Goal: Browse casually

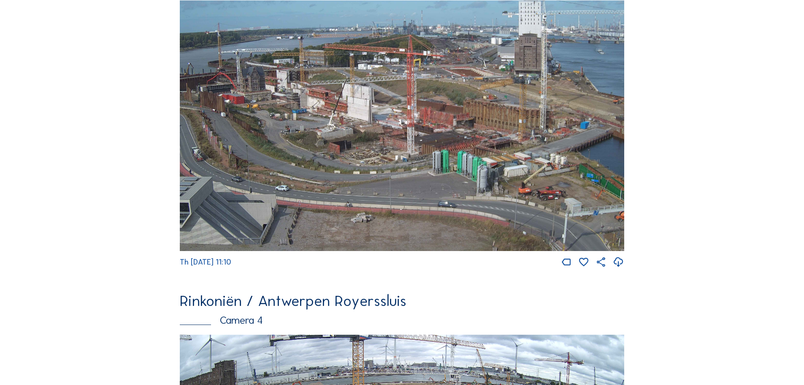
scroll to position [1182, 0]
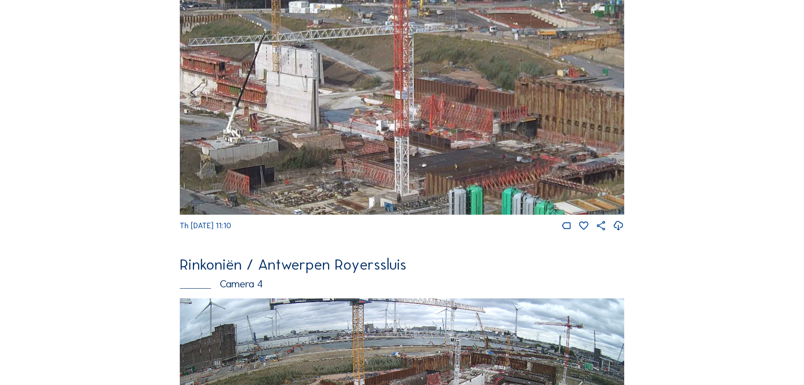
drag, startPoint x: 454, startPoint y: 127, endPoint x: 458, endPoint y: 142, distance: 15.4
click at [458, 142] on img at bounding box center [402, 89] width 445 height 250
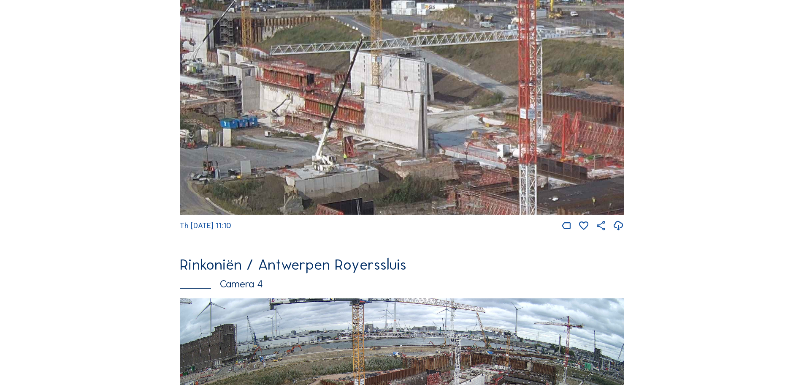
drag, startPoint x: 344, startPoint y: 168, endPoint x: 484, endPoint y: 187, distance: 141.1
click at [484, 187] on img at bounding box center [402, 89] width 445 height 250
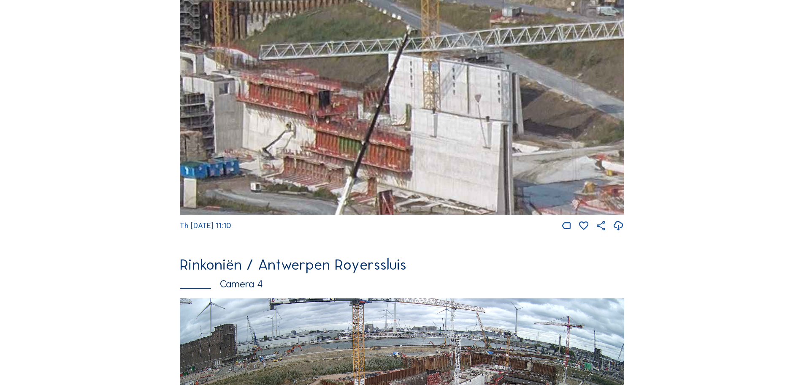
drag, startPoint x: 363, startPoint y: 127, endPoint x: 381, endPoint y: 141, distance: 22.9
click at [381, 141] on img at bounding box center [402, 89] width 445 height 250
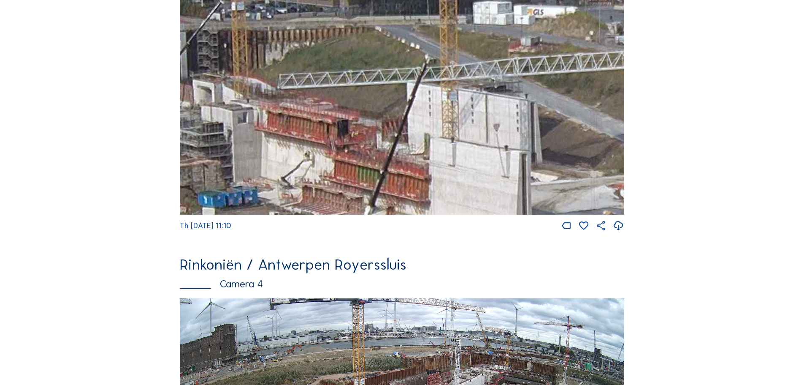
drag, startPoint x: 439, startPoint y: 154, endPoint x: 440, endPoint y: 169, distance: 15.2
click at [440, 169] on img at bounding box center [402, 89] width 445 height 250
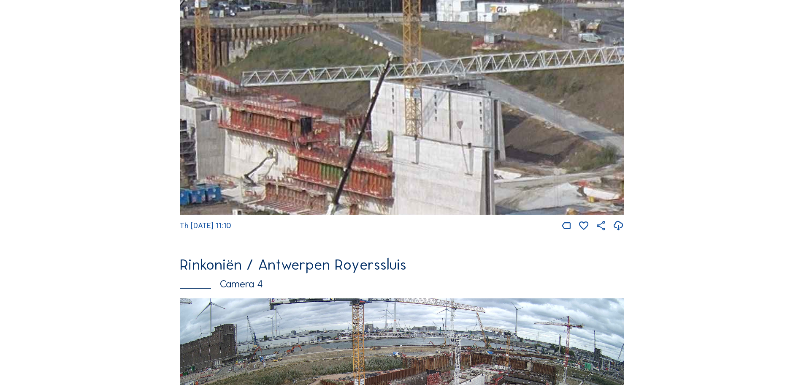
drag, startPoint x: 434, startPoint y: 182, endPoint x: 397, endPoint y: 179, distance: 36.8
click at [397, 179] on img at bounding box center [402, 89] width 445 height 250
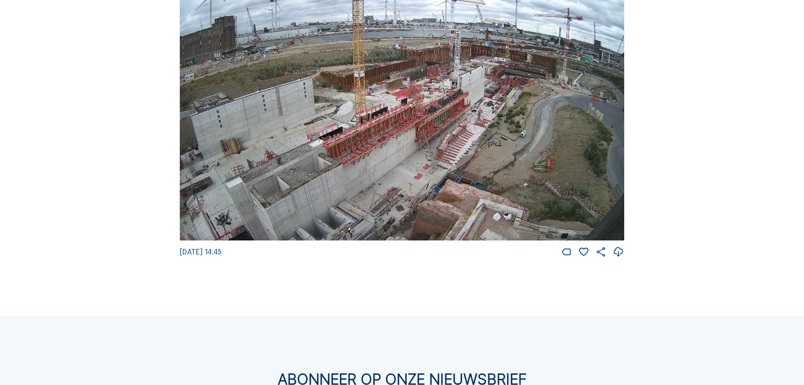
scroll to position [1435, 0]
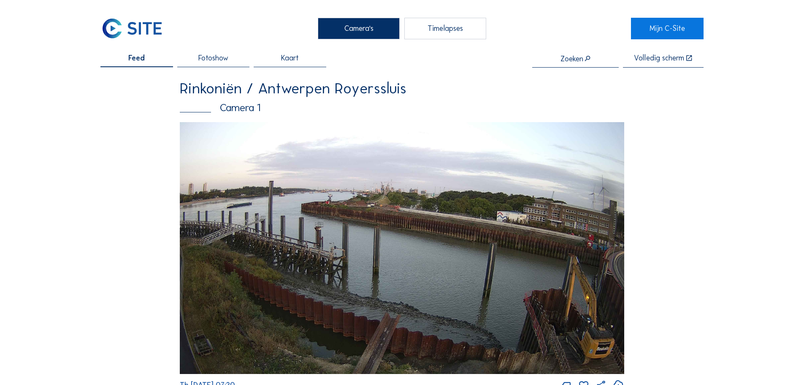
scroll to position [1435, 0]
